Goal: Transaction & Acquisition: Purchase product/service

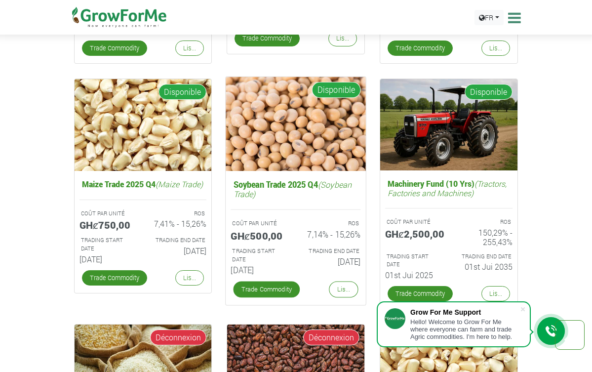
scroll to position [1648, 0]
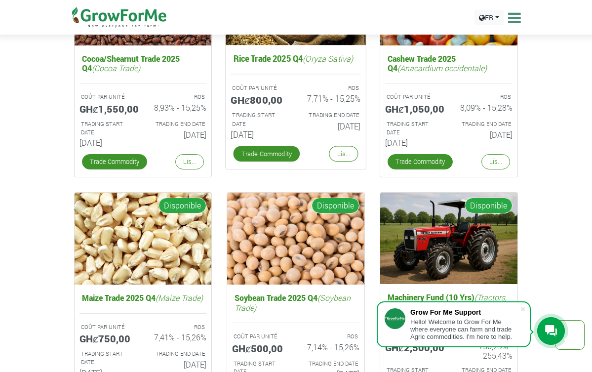
scroll to position [1534, 0]
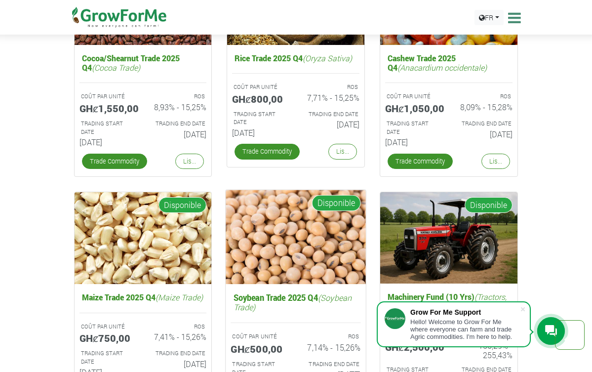
click at [287, 254] on img at bounding box center [296, 237] width 140 height 94
click at [284, 291] on h5 "Soybean Trade 2025 Q4 (Soybean Trade)" at bounding box center [296, 302] width 130 height 24
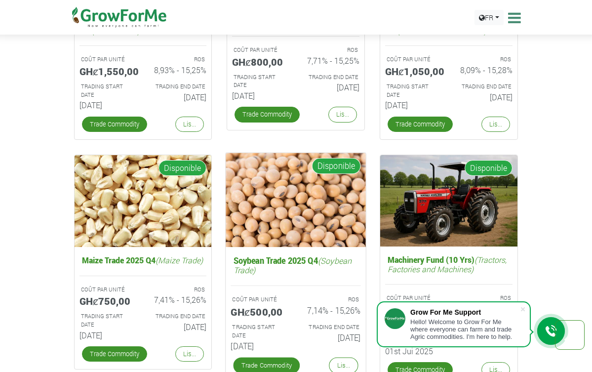
scroll to position [1586, 0]
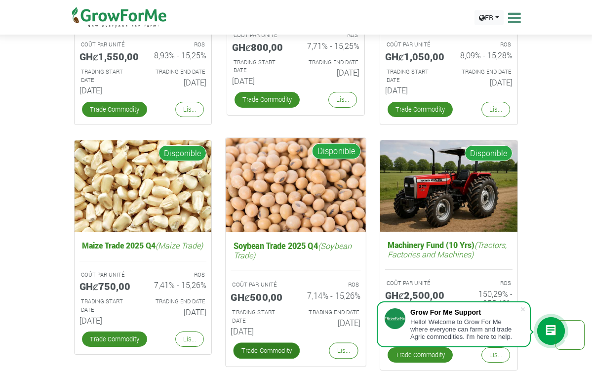
click at [288, 346] on link "Trade Commodity" at bounding box center [267, 351] width 67 height 16
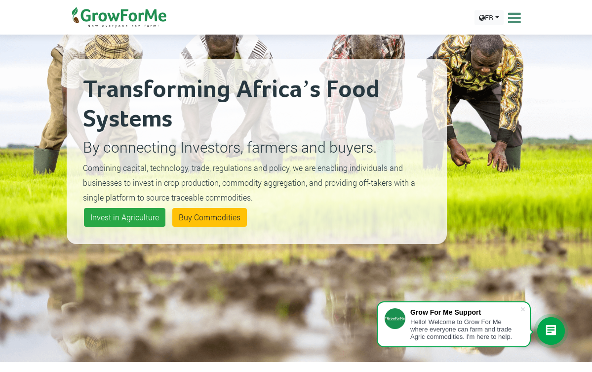
scroll to position [82, 0]
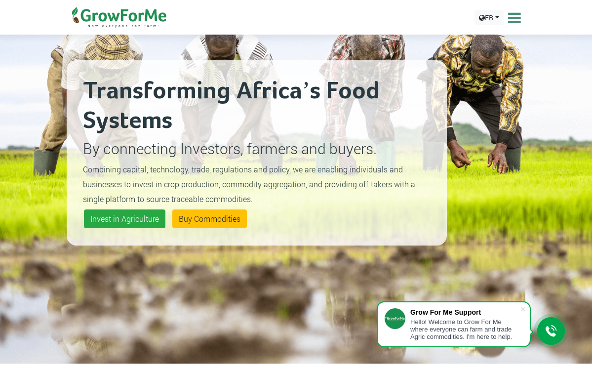
click at [337, 133] on h2 "Transforming Africa’s Food Systems" at bounding box center [257, 106] width 348 height 59
